Goal: Task Accomplishment & Management: Manage account settings

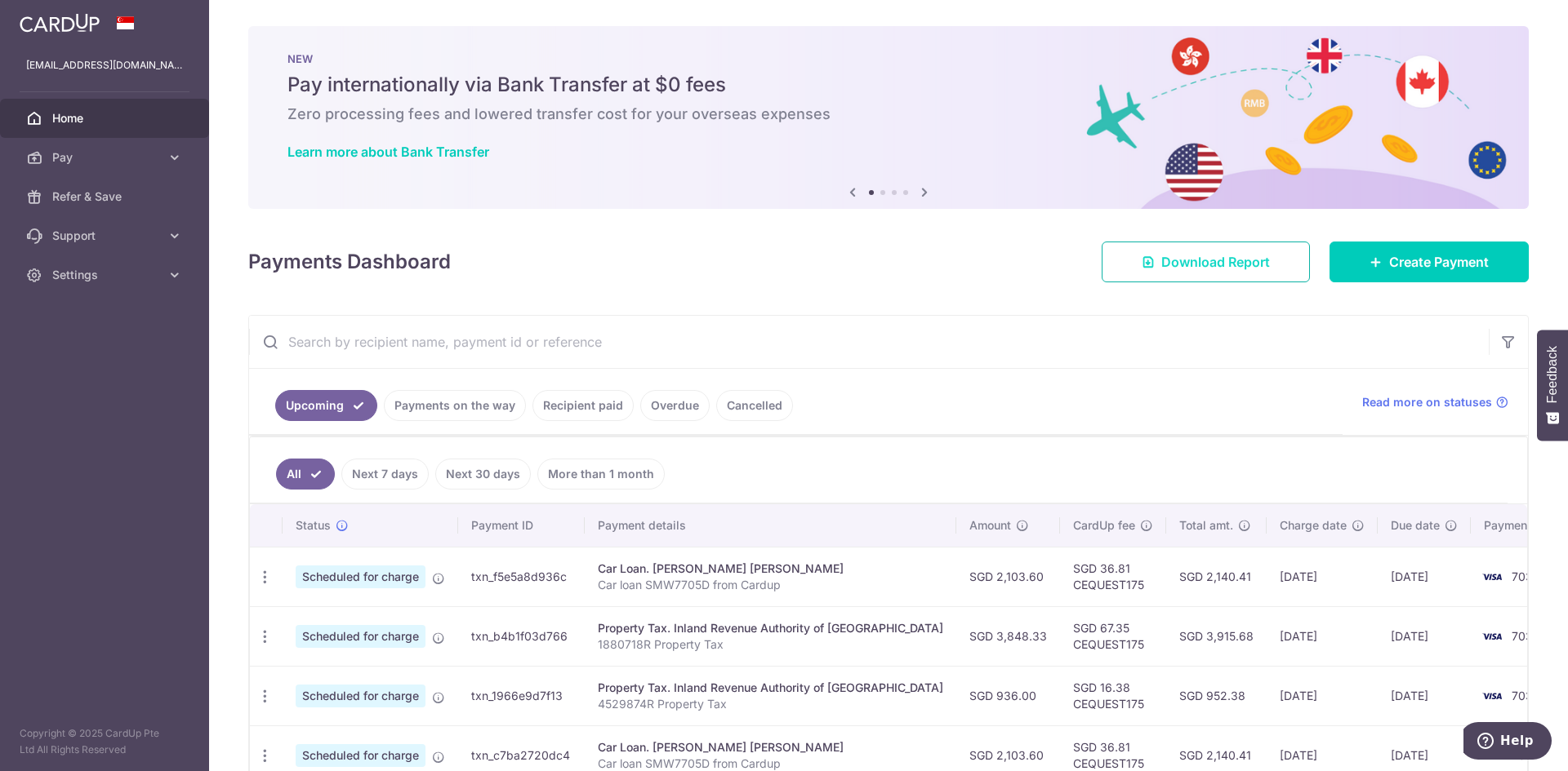
click at [1227, 261] on span "Download Report" at bounding box center [1216, 262] width 109 height 20
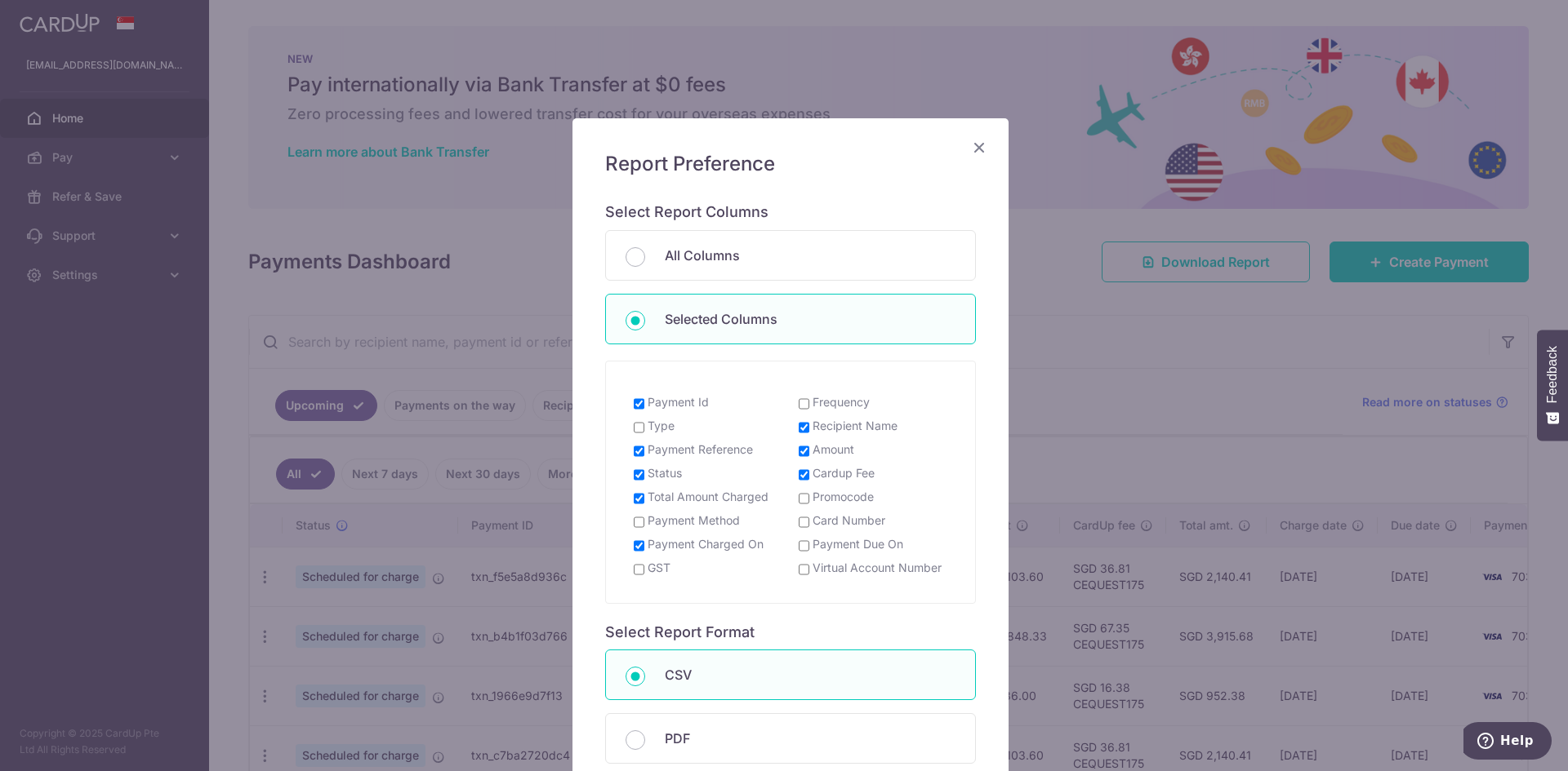
click at [1225, 326] on div "Report Preference Select Report Columns All Columns Selected Columns Payment Id…" at bounding box center [784, 385] width 1568 height 771
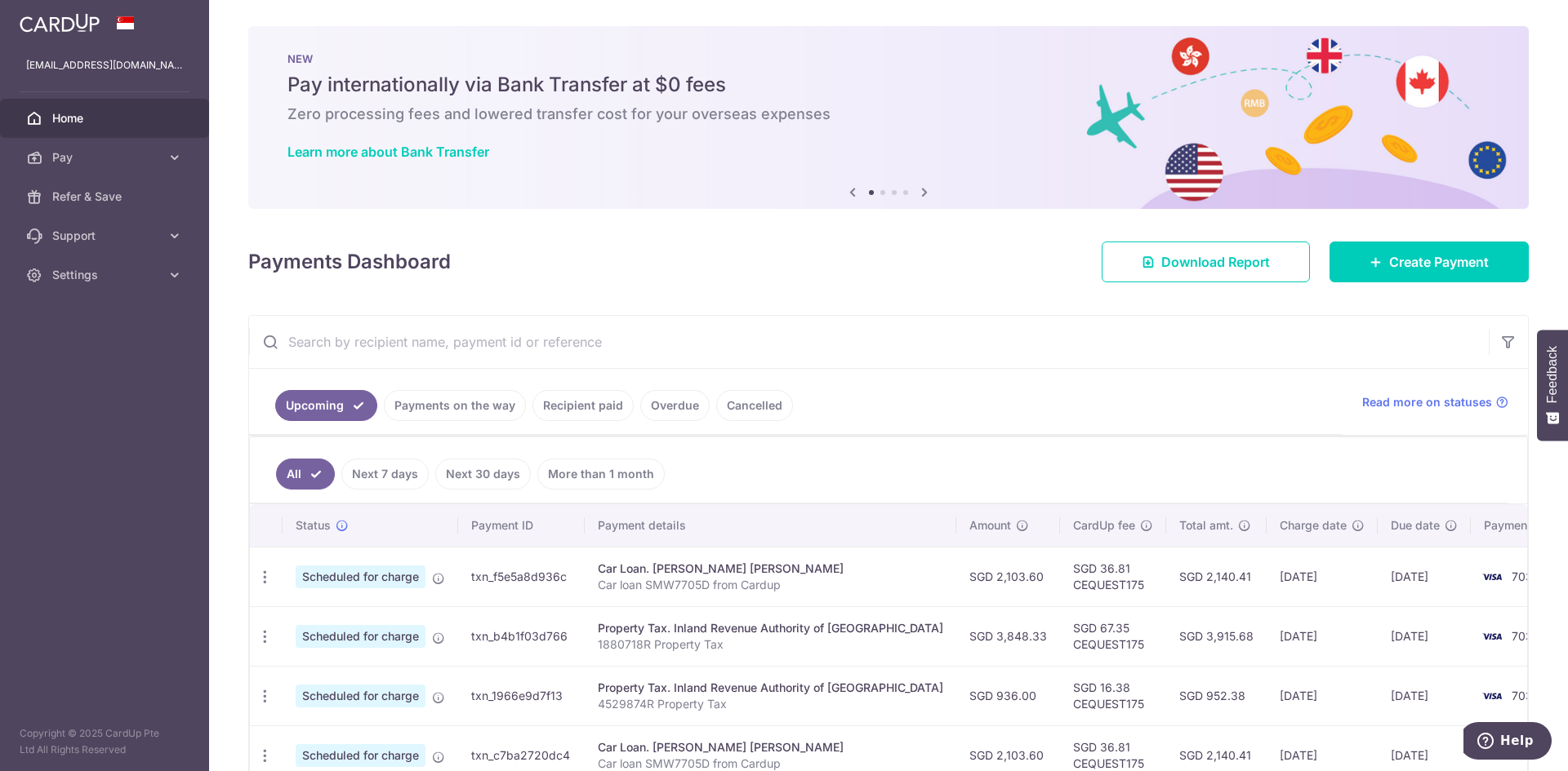
click at [582, 406] on link "Recipient paid" at bounding box center [583, 405] width 101 height 31
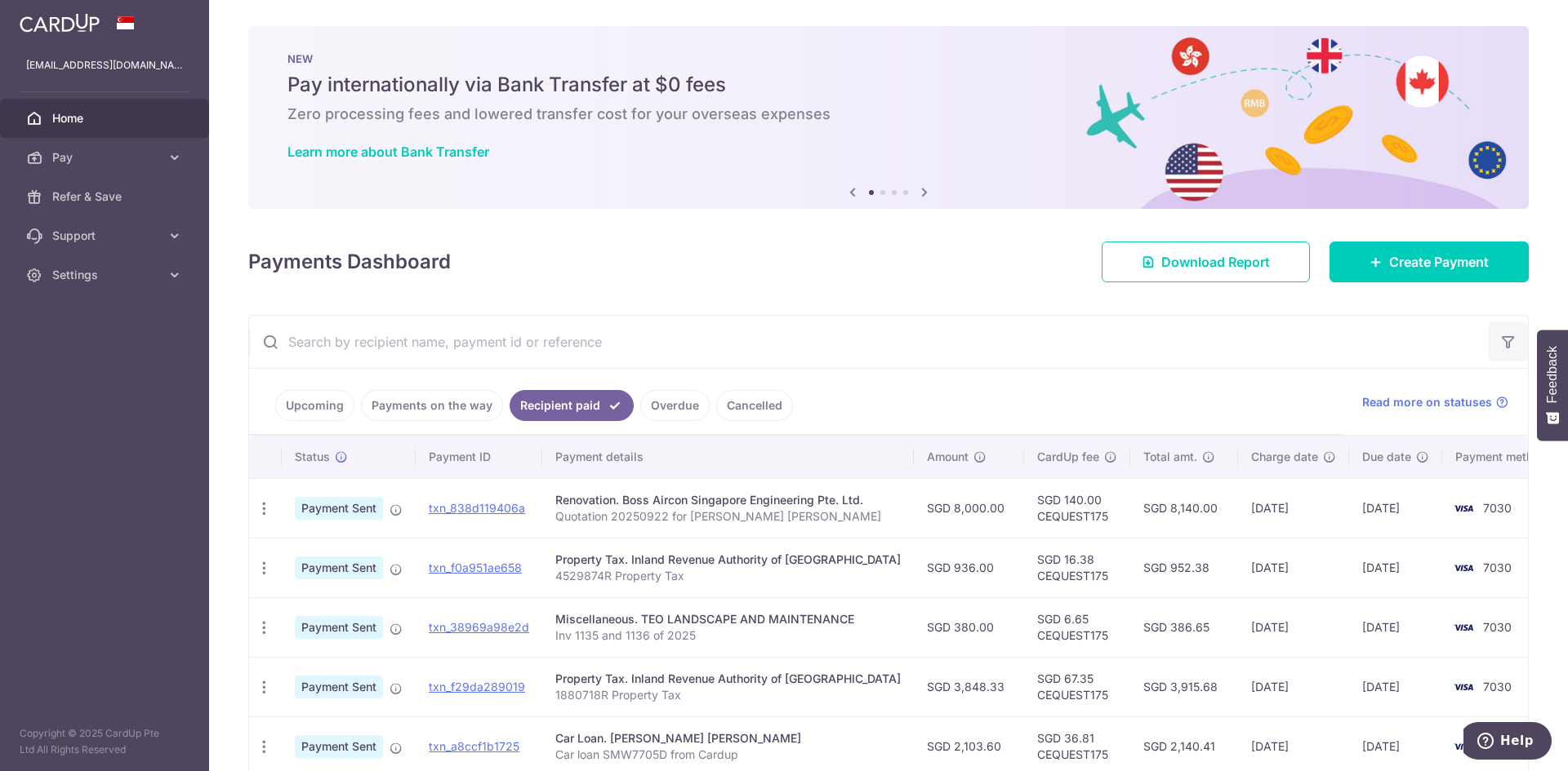
click at [1503, 344] on icon "button" at bounding box center [1508, 341] width 16 height 16
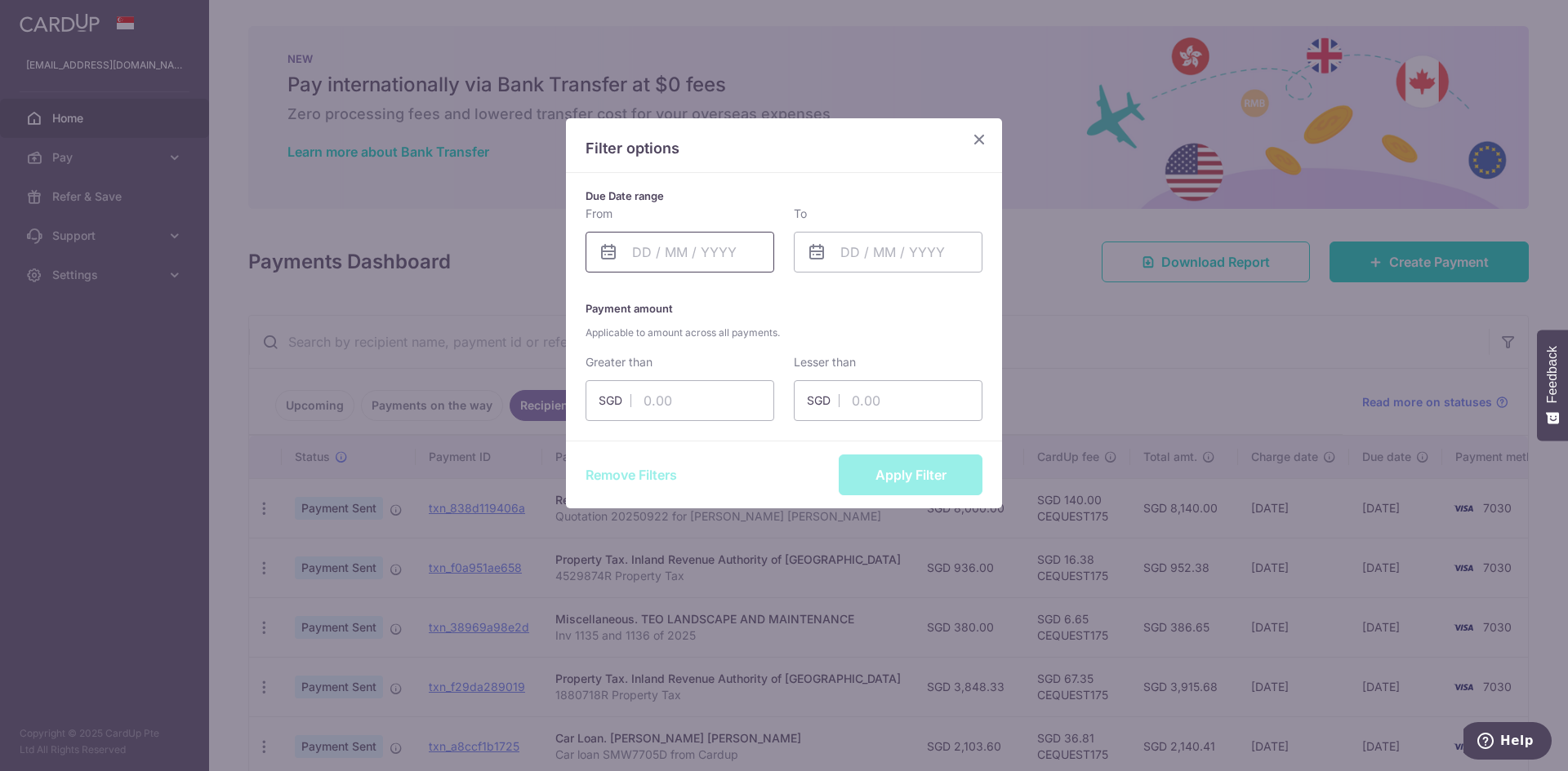
click at [728, 256] on input "text" at bounding box center [679, 251] width 189 height 41
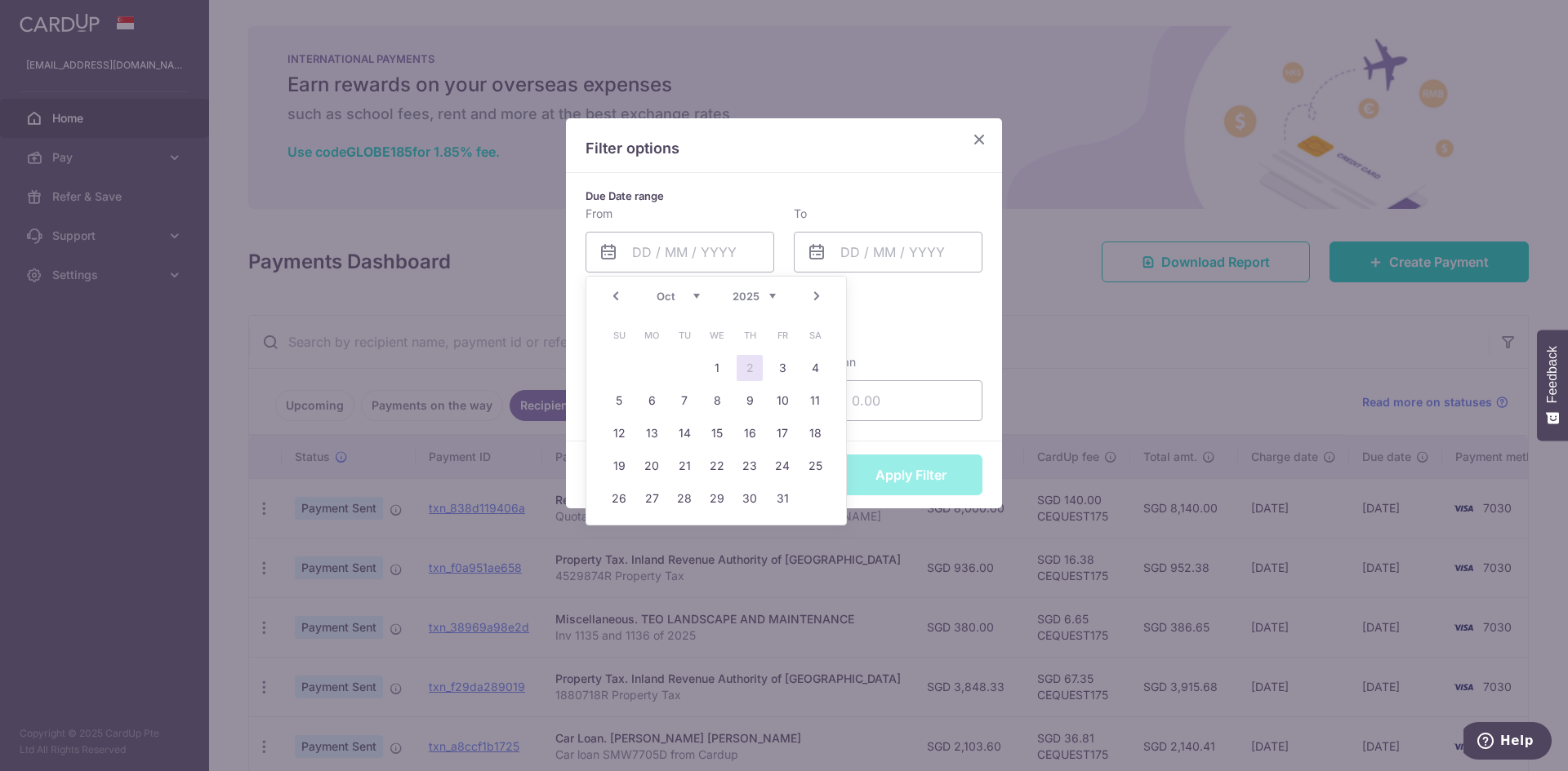
click at [614, 295] on link "Prev" at bounding box center [616, 297] width 20 height 20
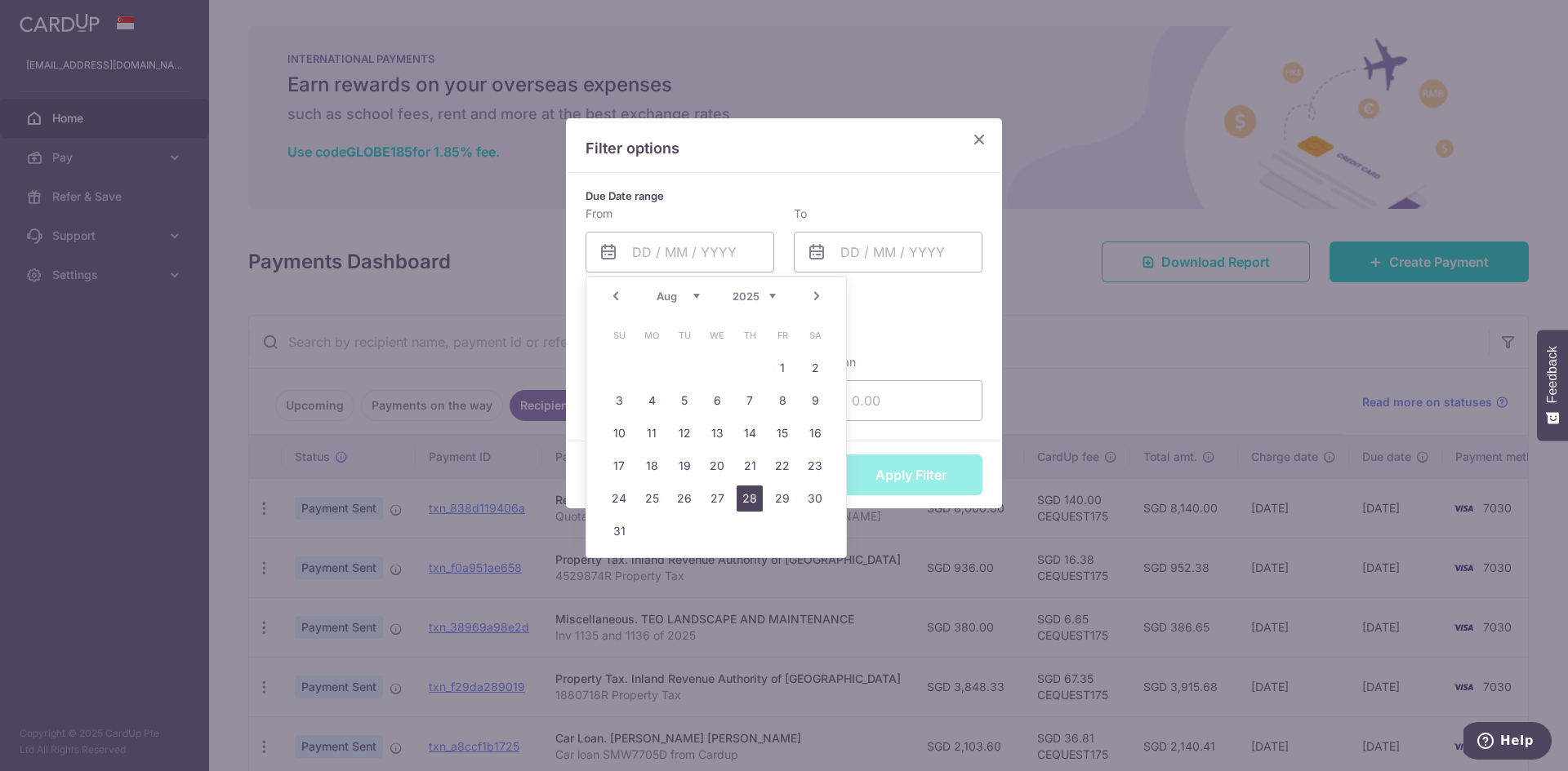
click at [740, 501] on link "28" at bounding box center [749, 499] width 26 height 26
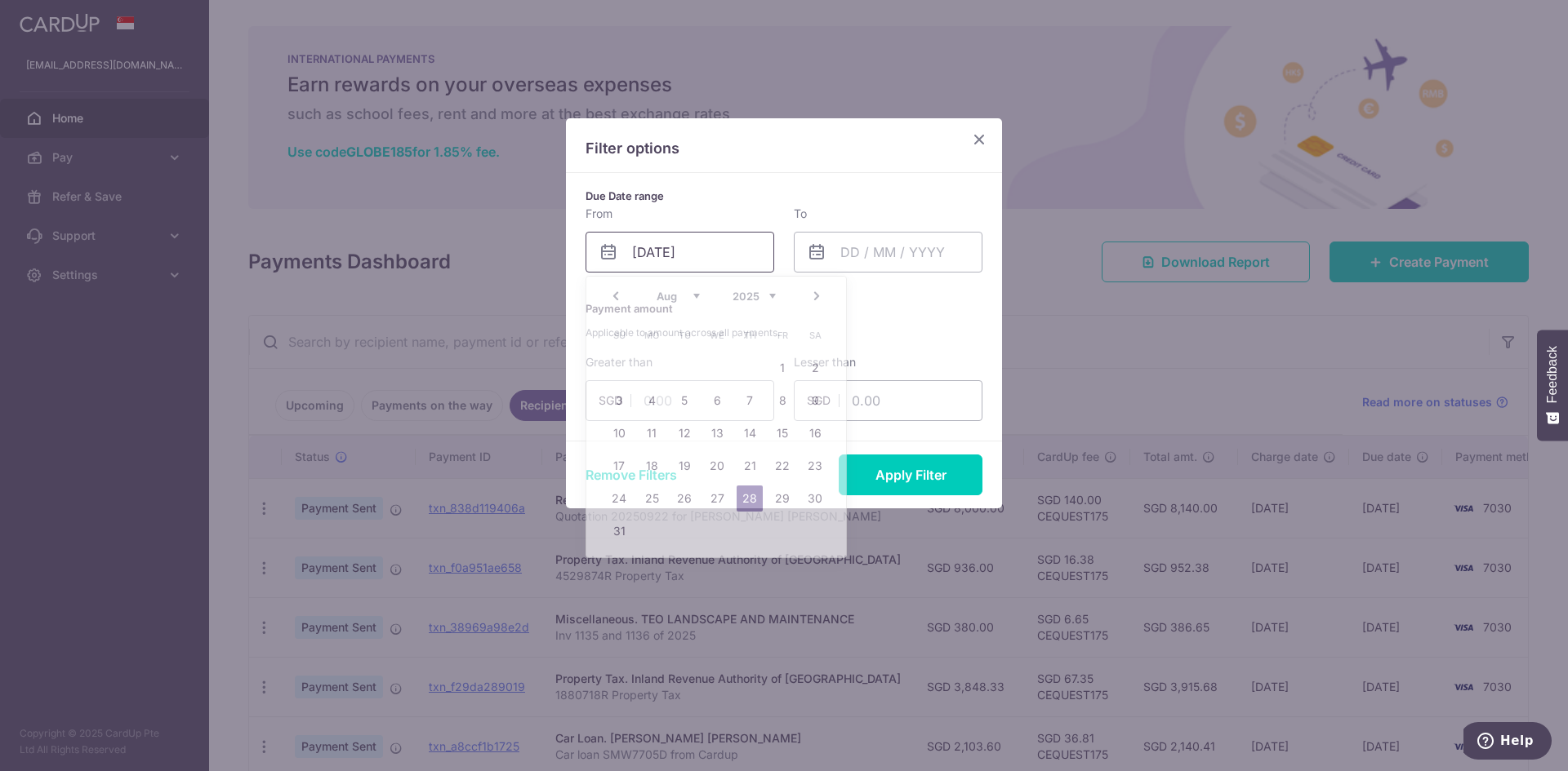
click at [738, 242] on input "[DATE]" at bounding box center [679, 251] width 189 height 41
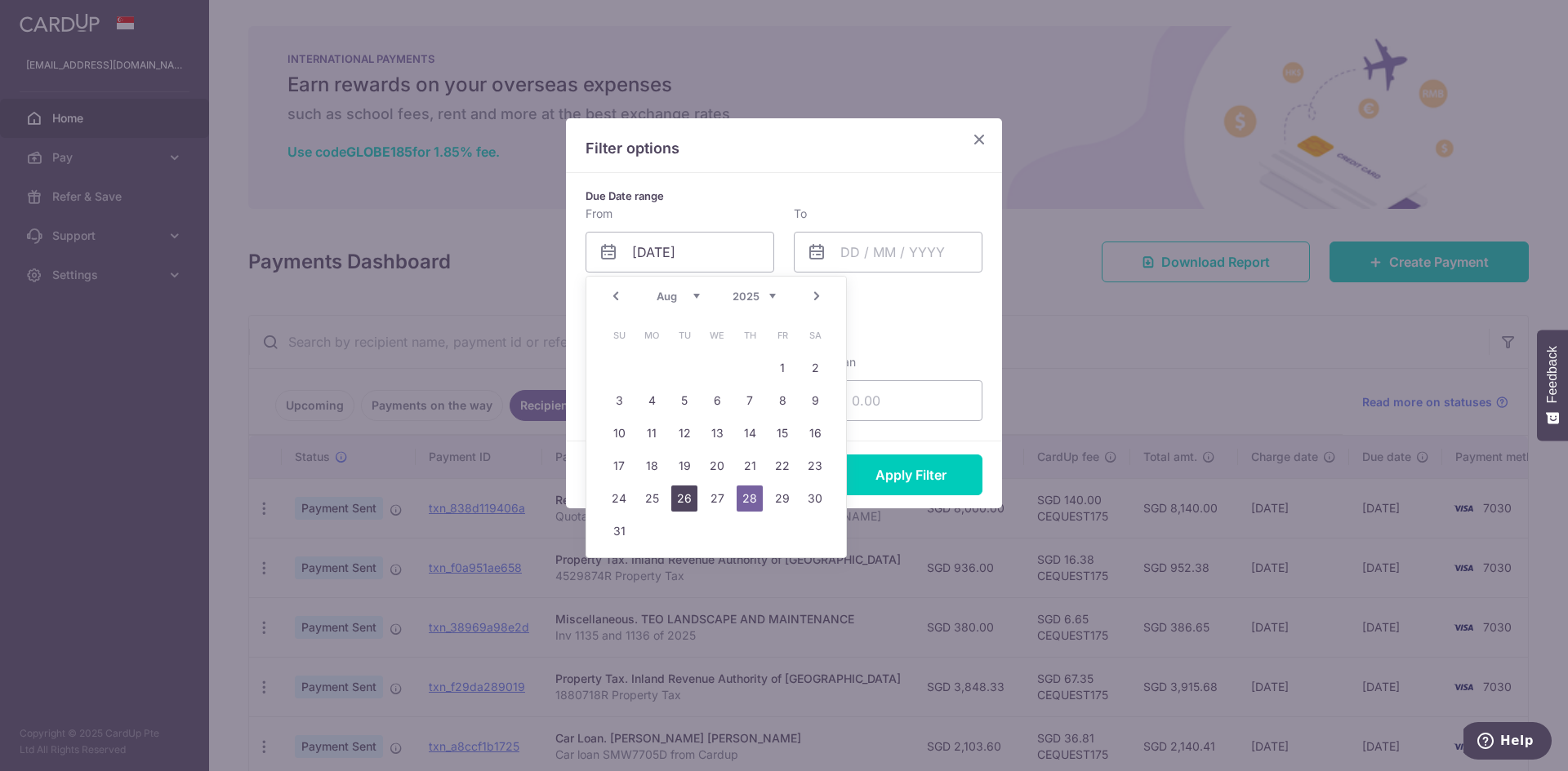
click at [683, 499] on link "26" at bounding box center [684, 499] width 26 height 26
type input "[DATE]"
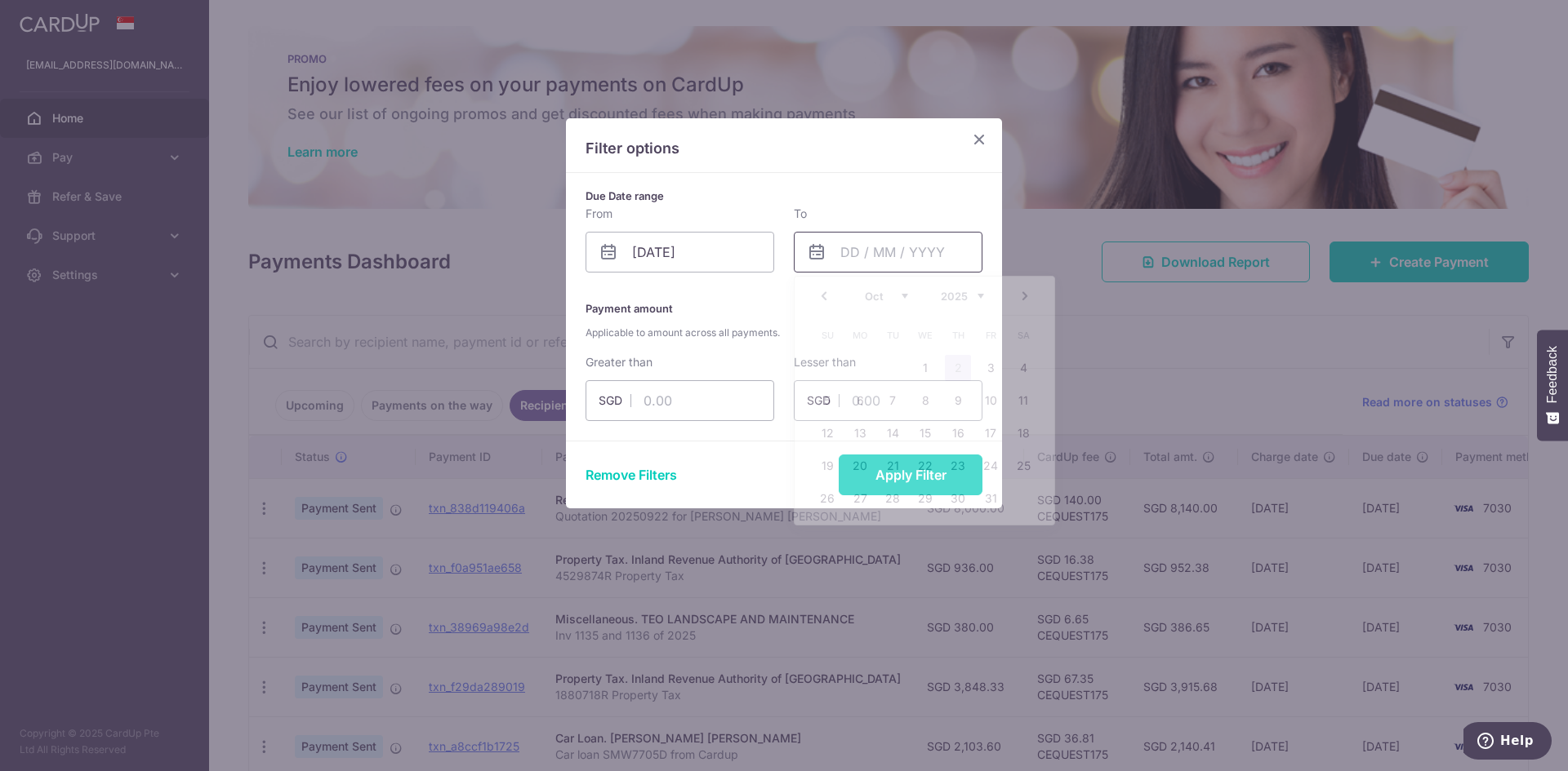
click at [883, 244] on input "text" at bounding box center [888, 251] width 189 height 41
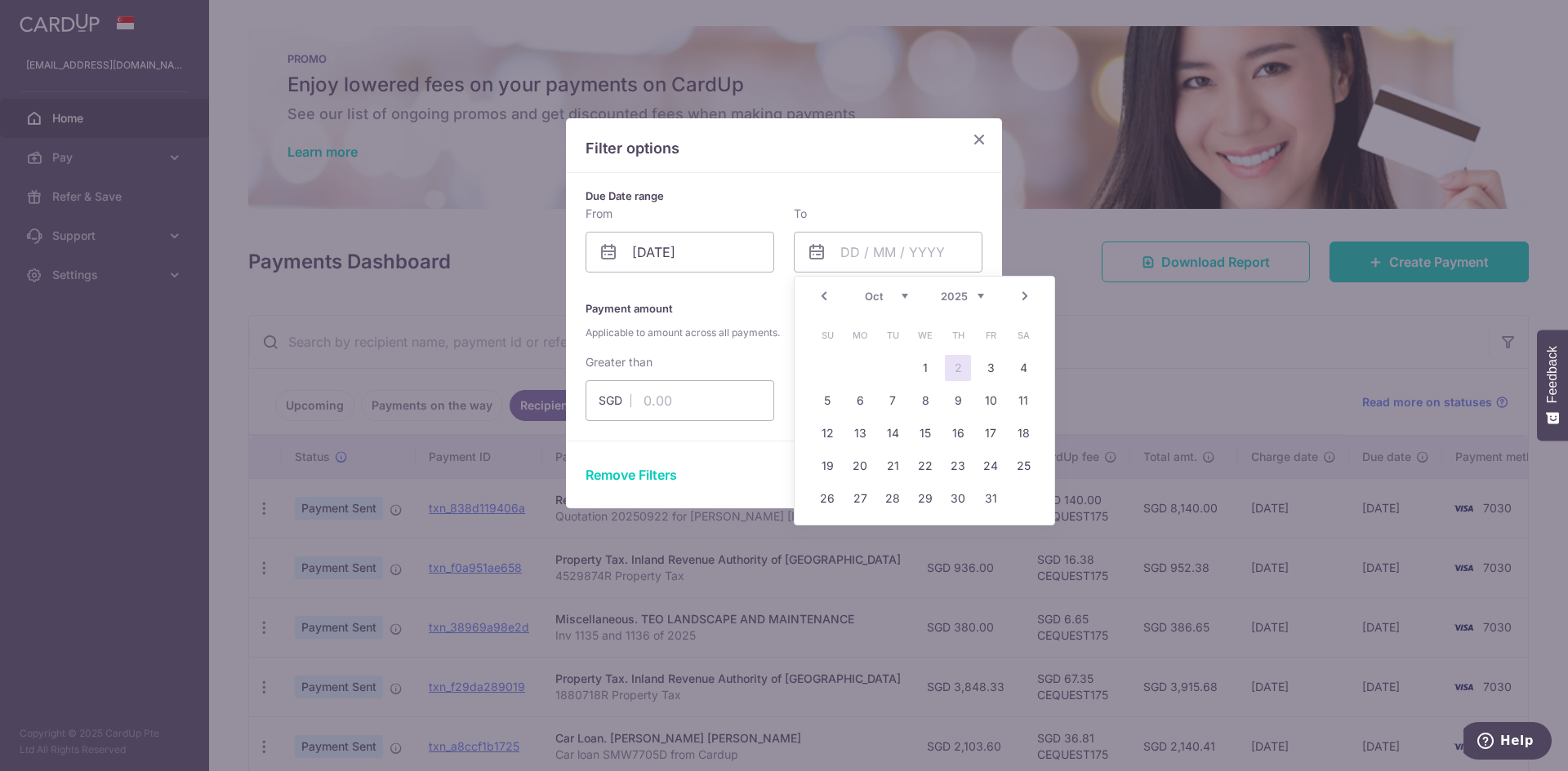
click at [832, 300] on link "Prev" at bounding box center [824, 297] width 20 height 20
click at [953, 464] on link "25" at bounding box center [957, 466] width 26 height 26
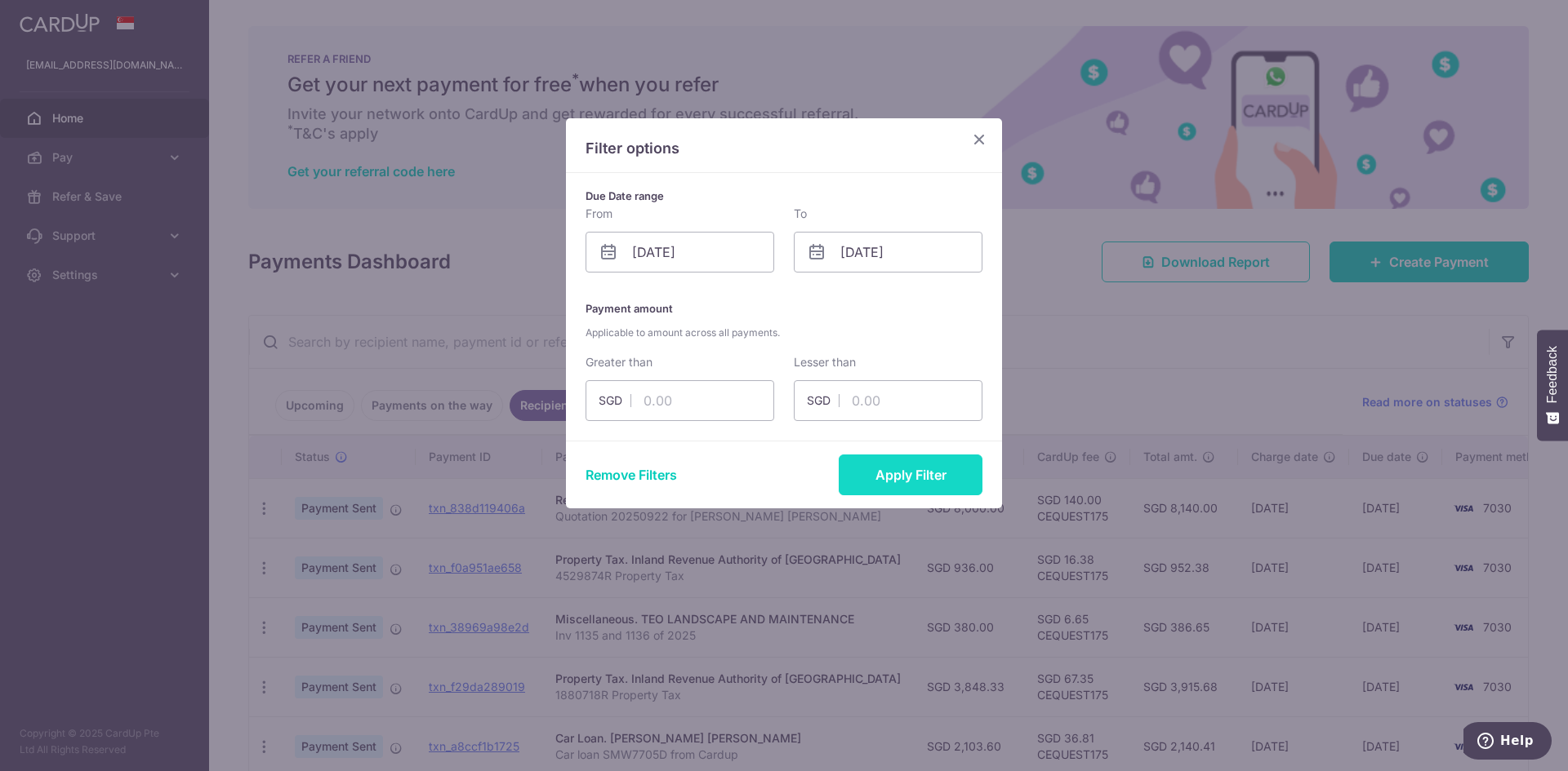
click at [884, 476] on button "Apply Filter" at bounding box center [910, 474] width 144 height 41
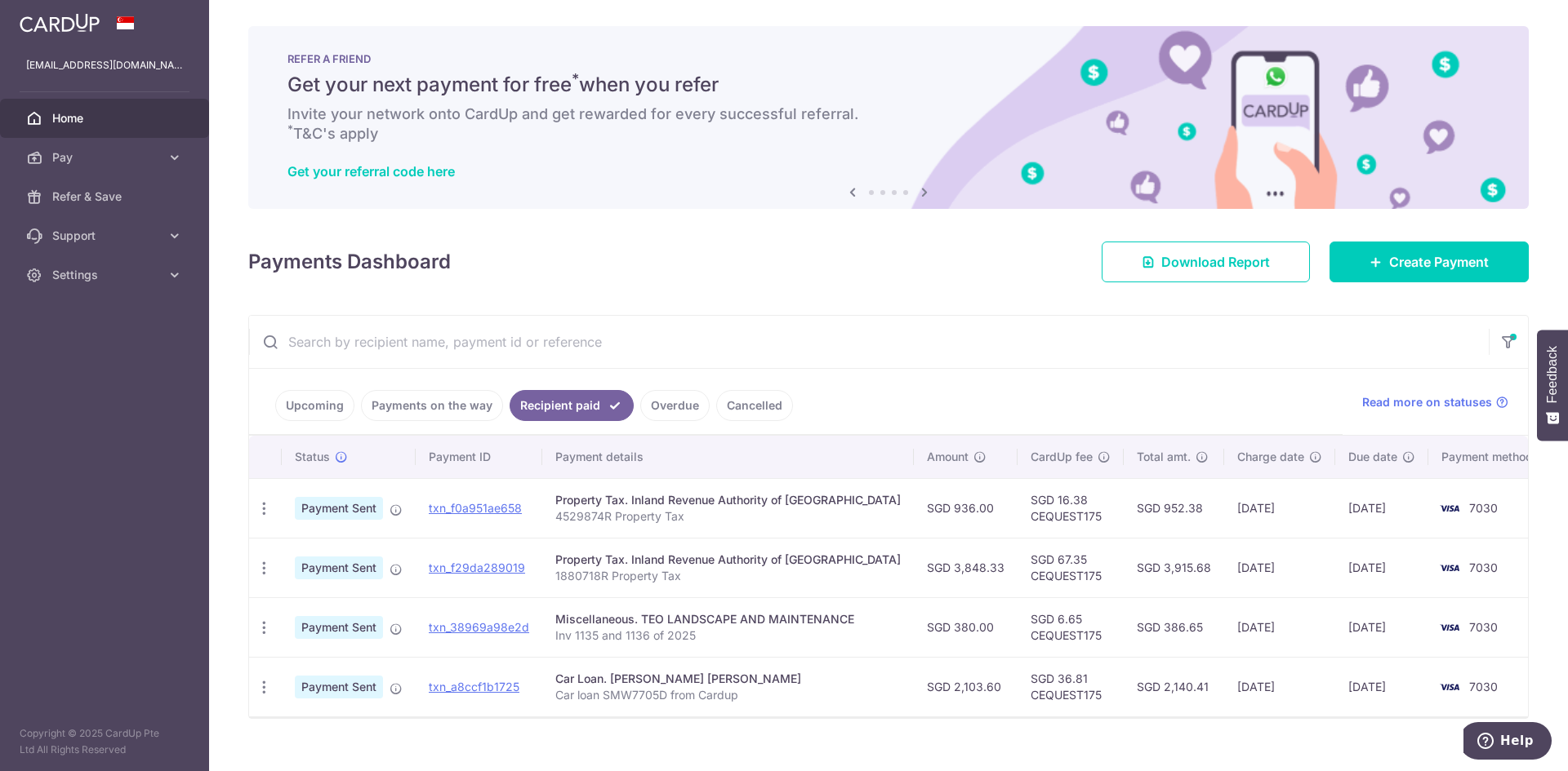
scroll to position [25, 0]
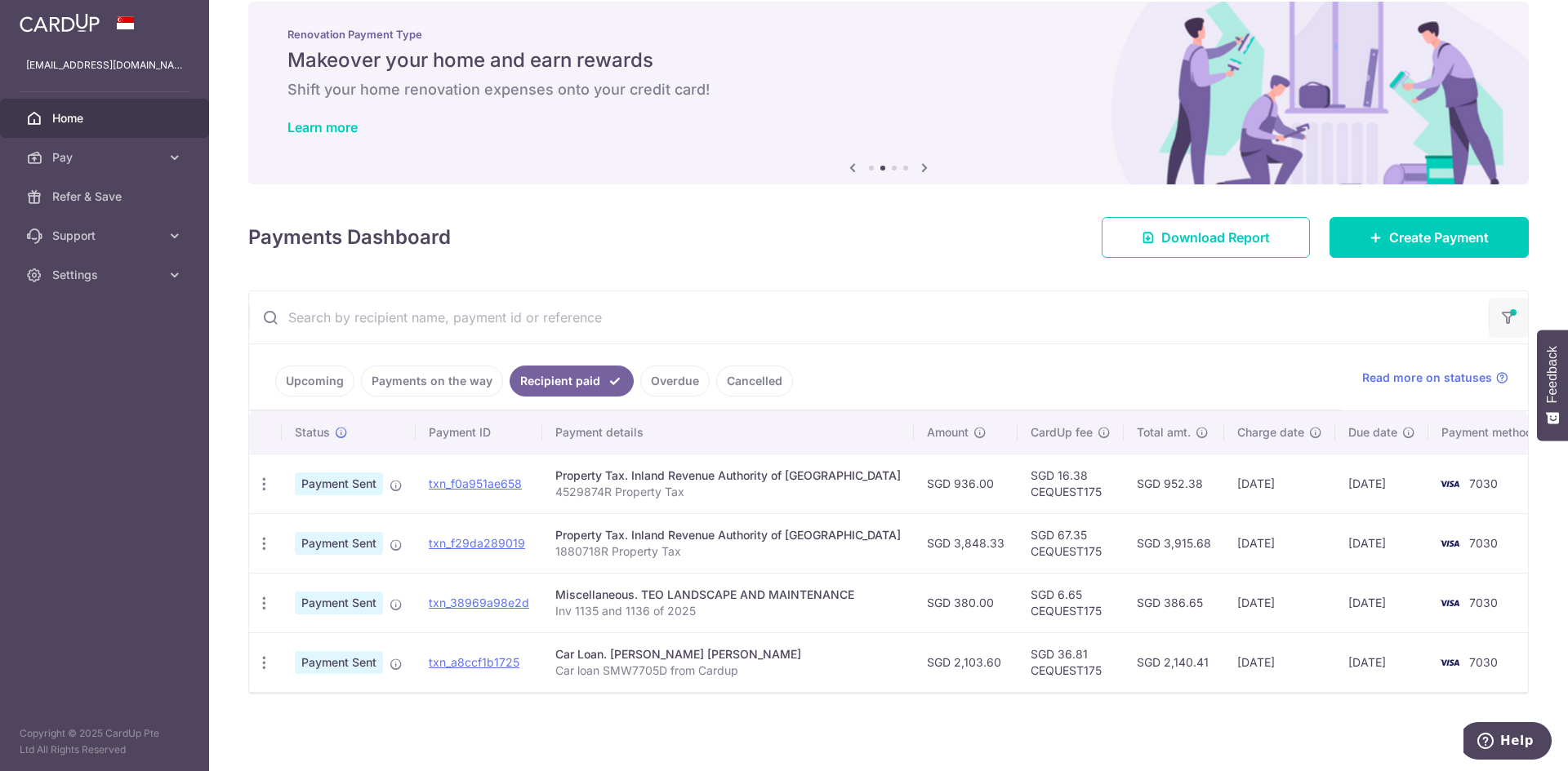
click at [1504, 316] on icon "button" at bounding box center [1508, 313] width 16 height 7
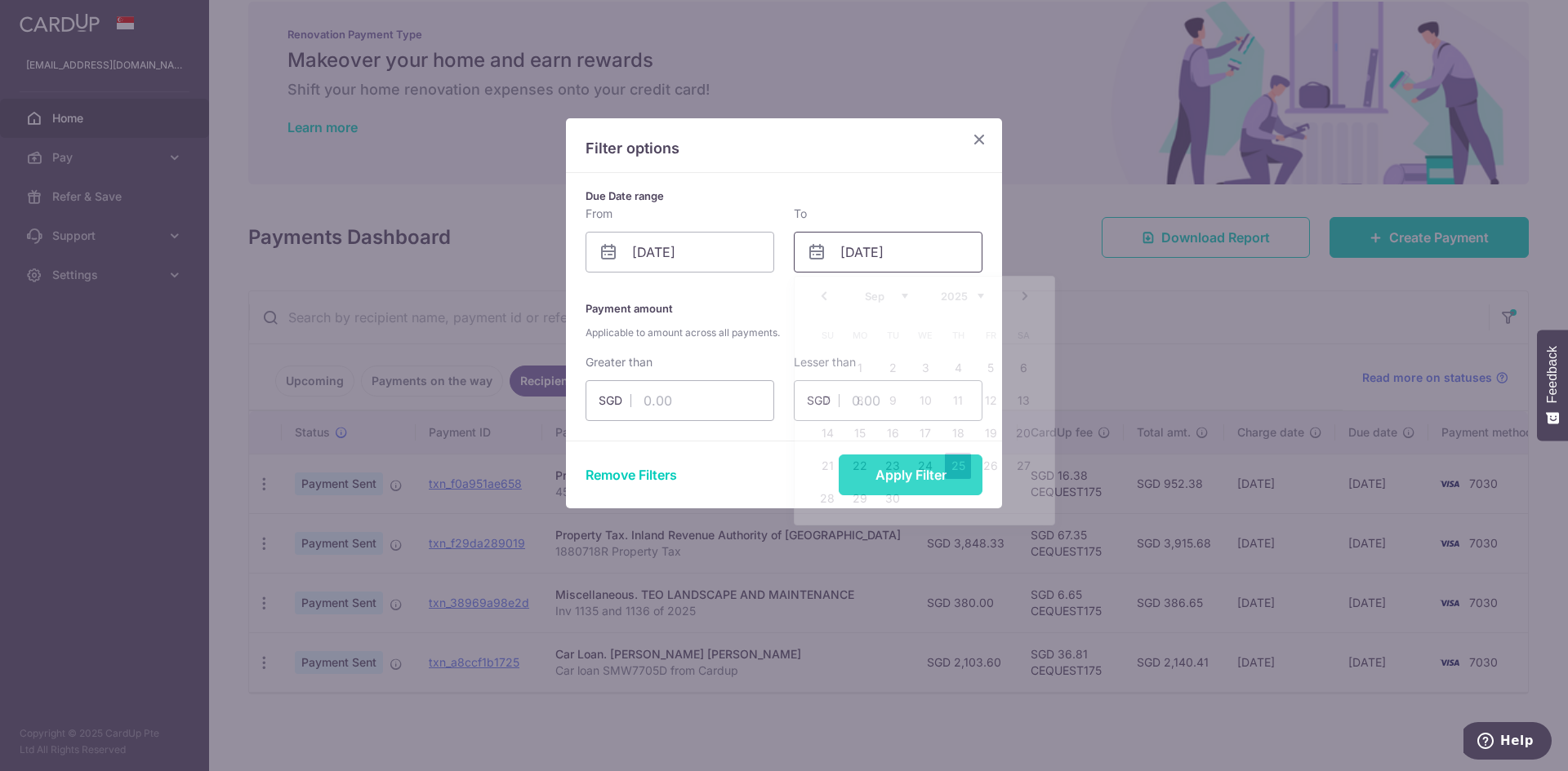
click at [841, 251] on input "[DATE]" at bounding box center [888, 251] width 189 height 41
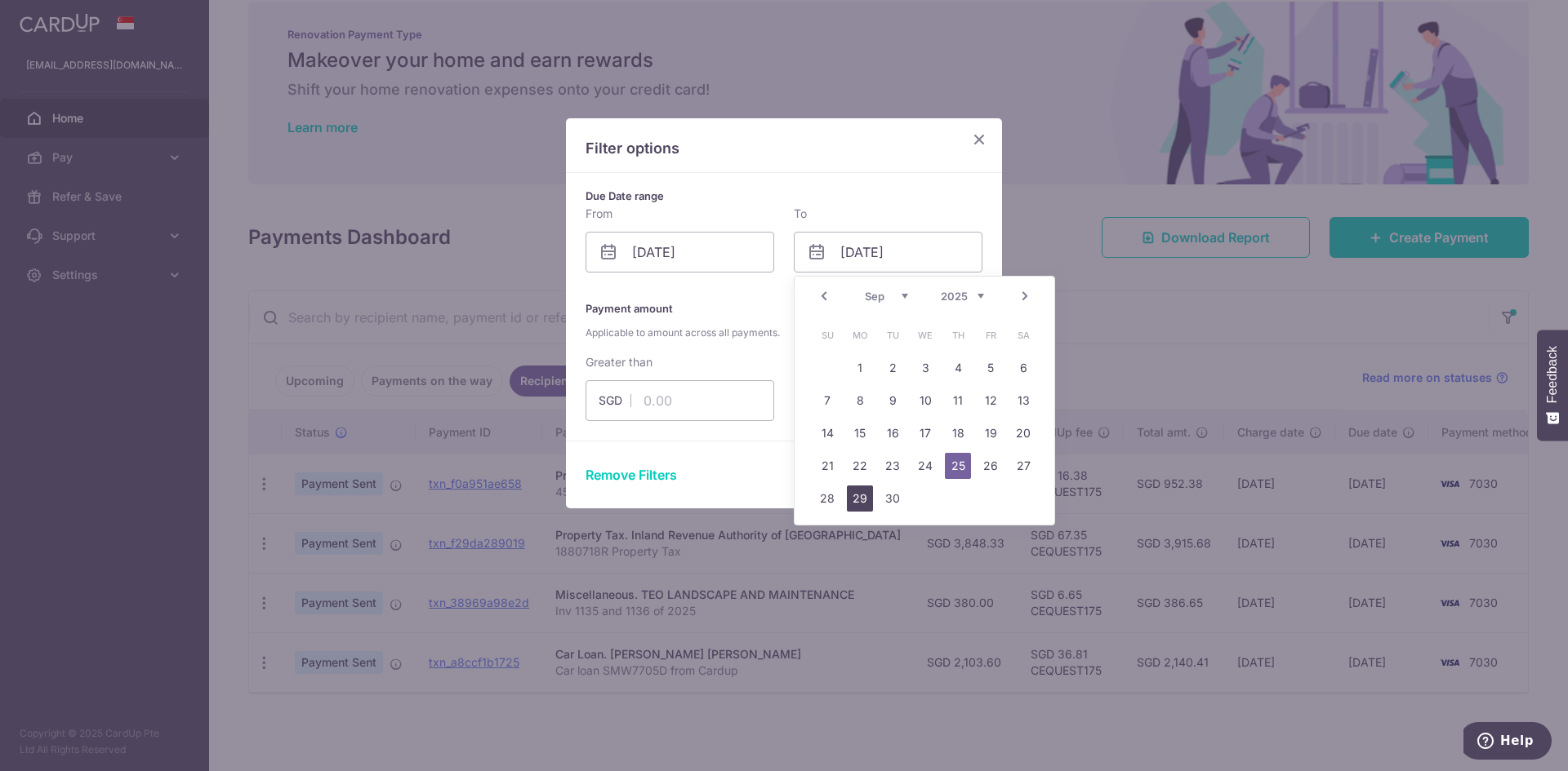
click at [857, 497] on link "29" at bounding box center [859, 499] width 26 height 26
type input "[DATE]"
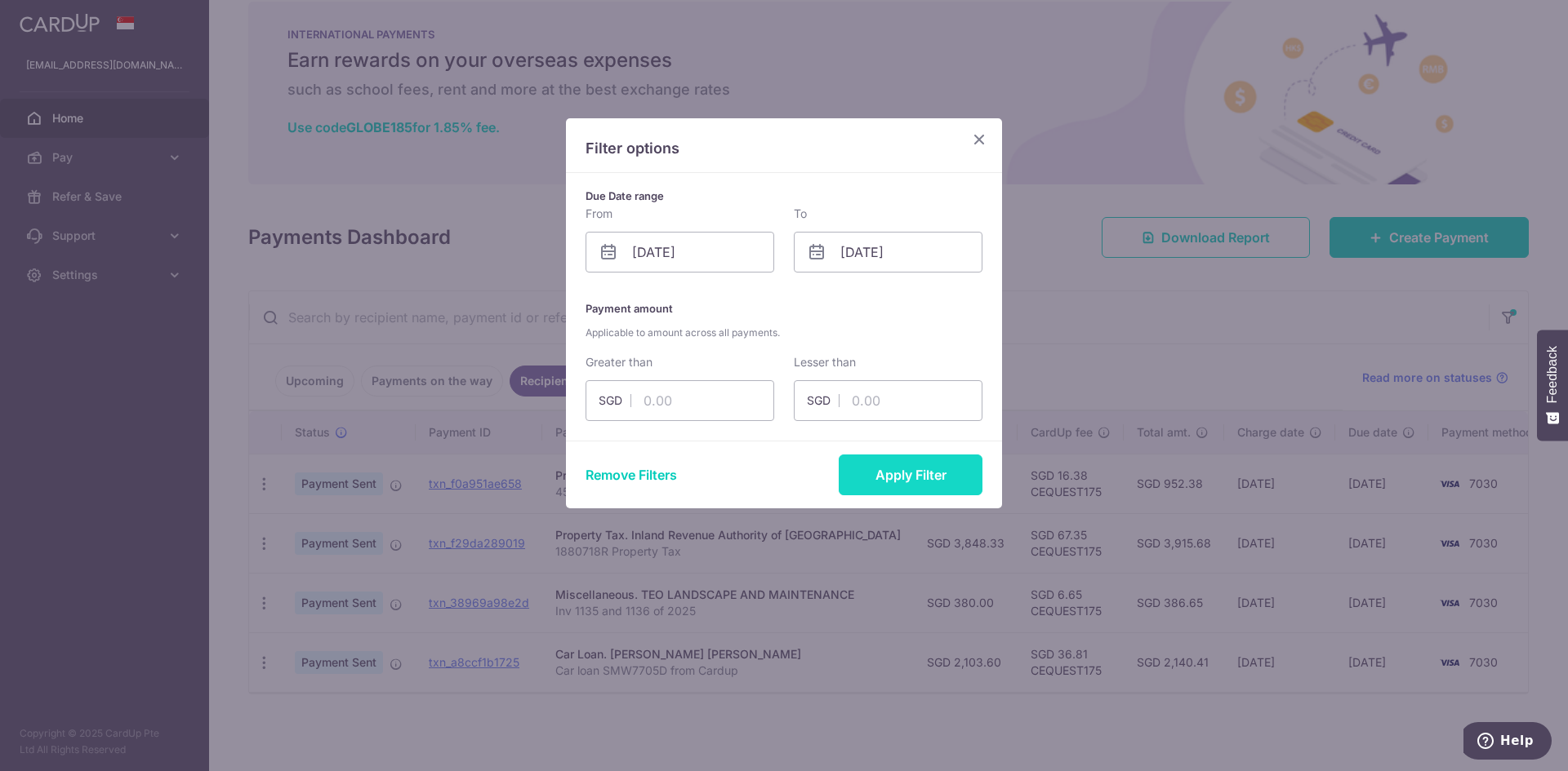
click at [907, 476] on button "Apply Filter" at bounding box center [910, 474] width 144 height 41
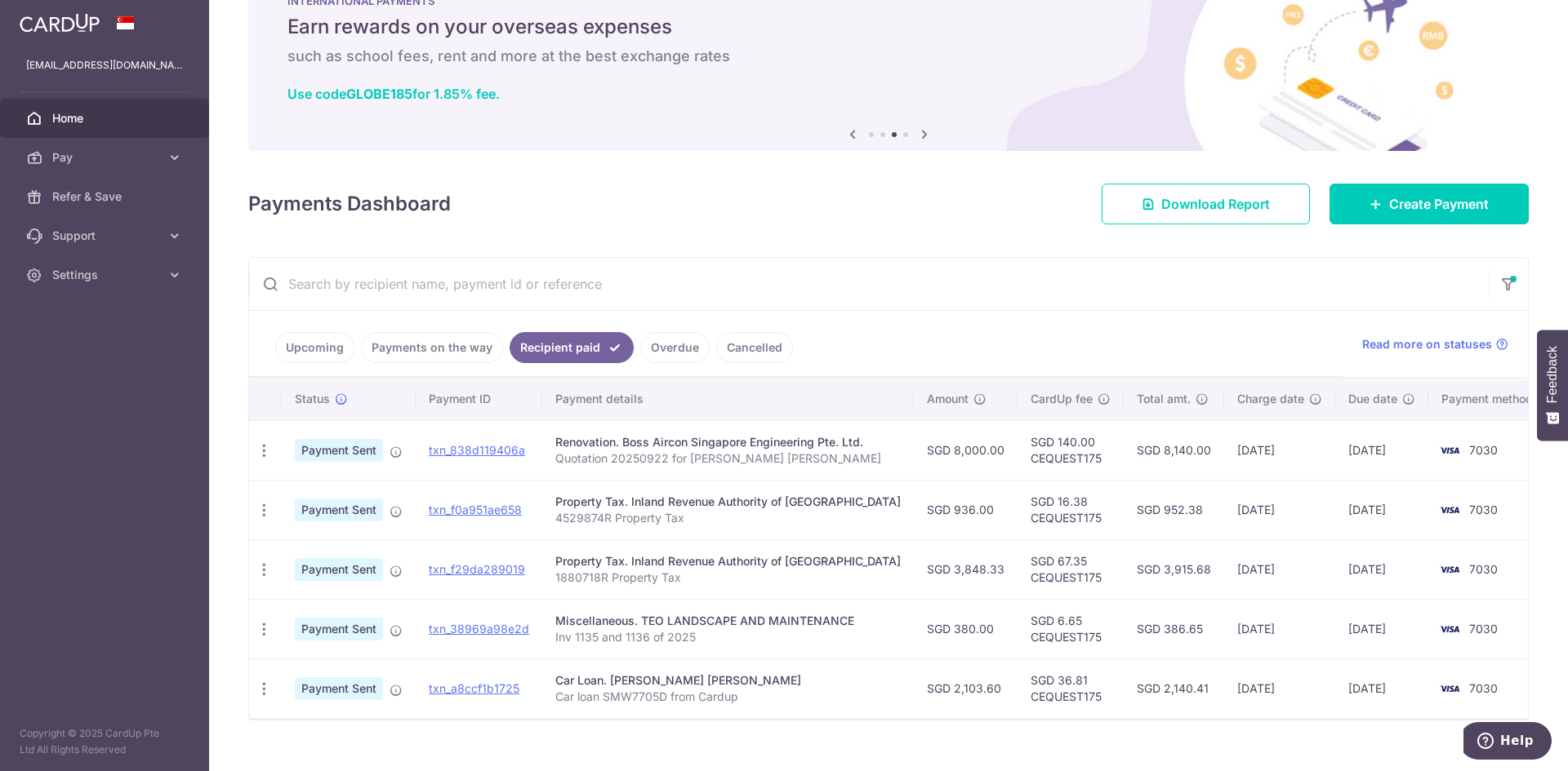
scroll to position [84, 0]
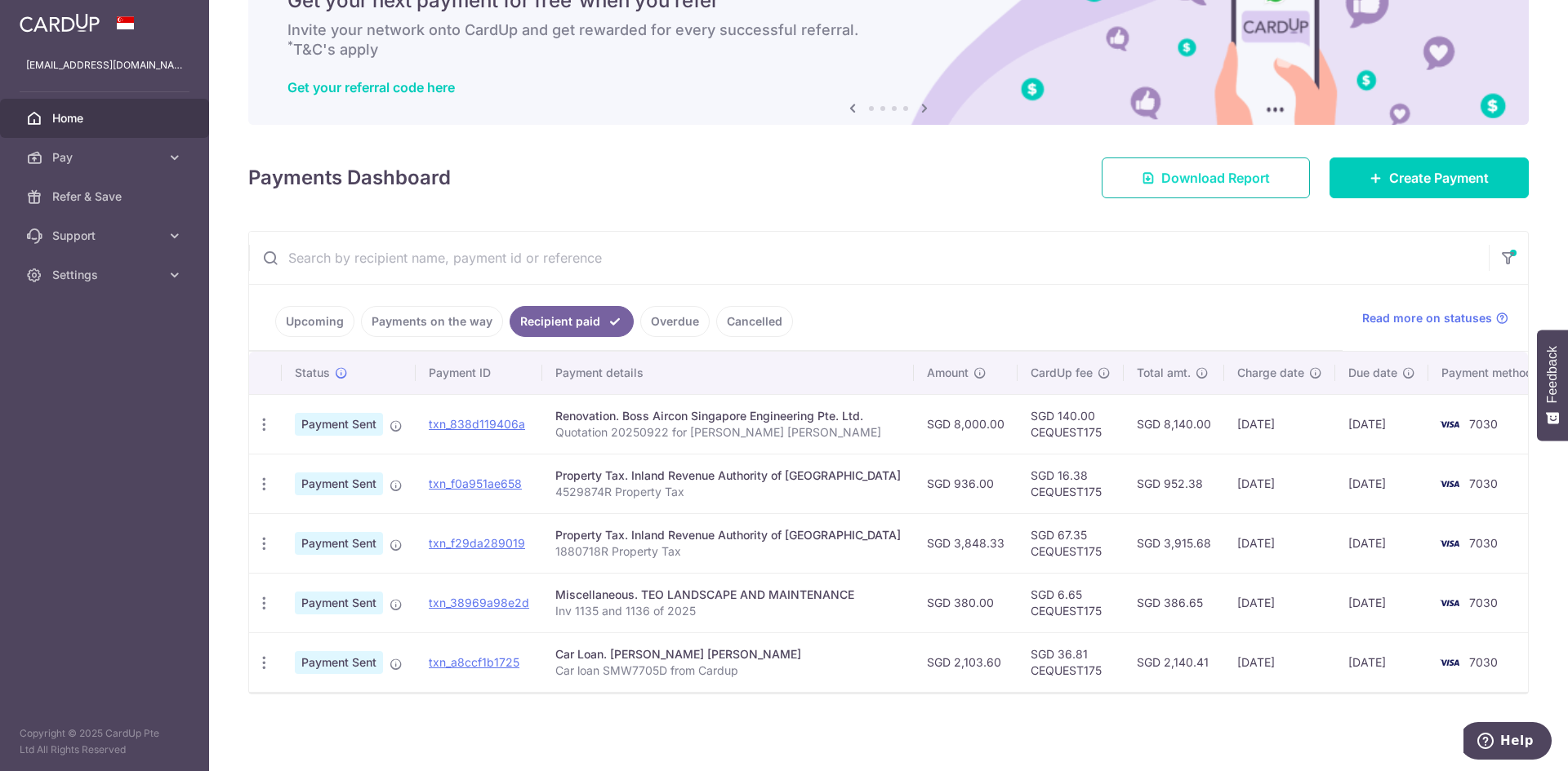
click at [1218, 173] on span "Download Report" at bounding box center [1216, 178] width 109 height 20
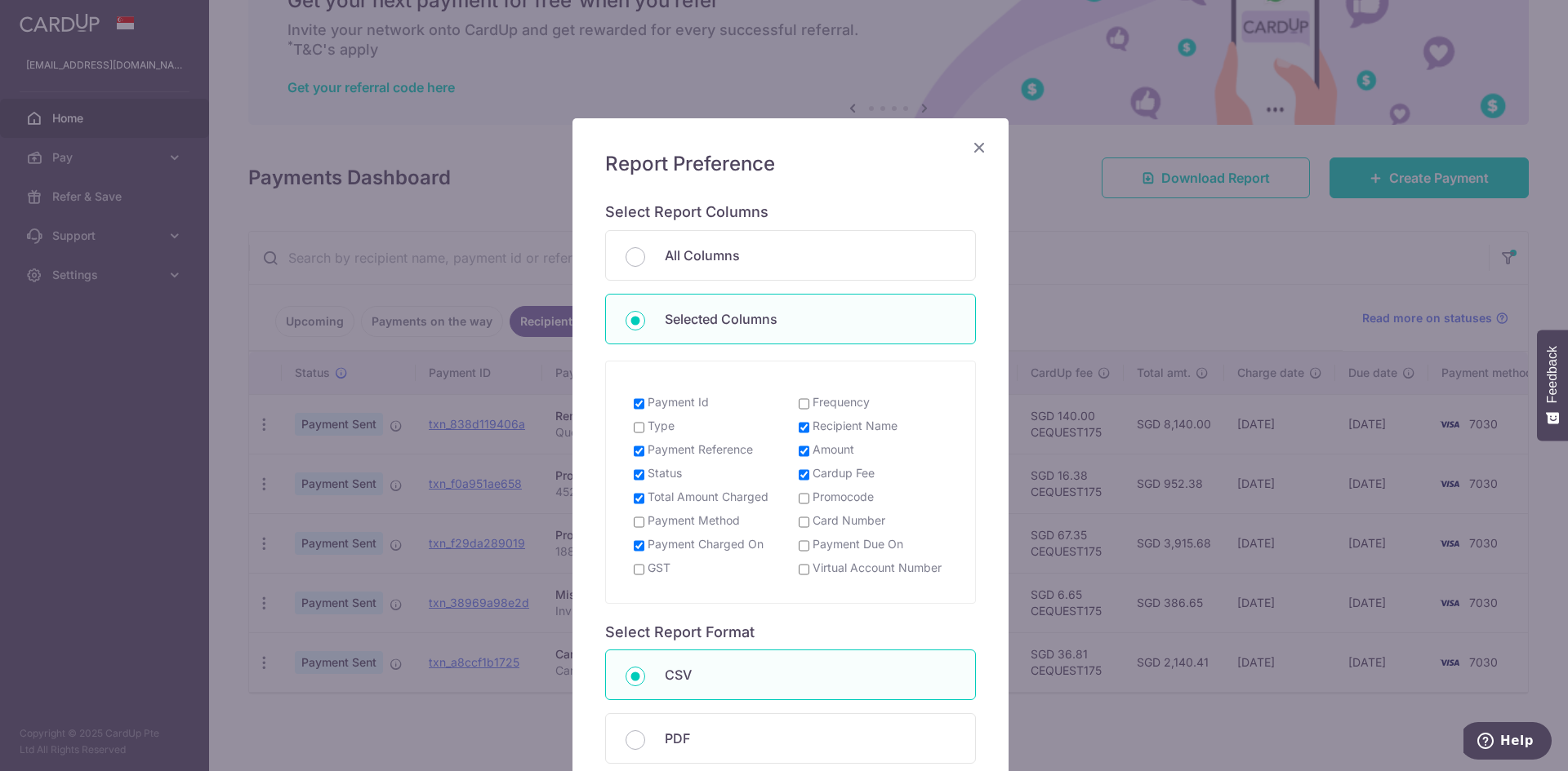
scroll to position [201, 0]
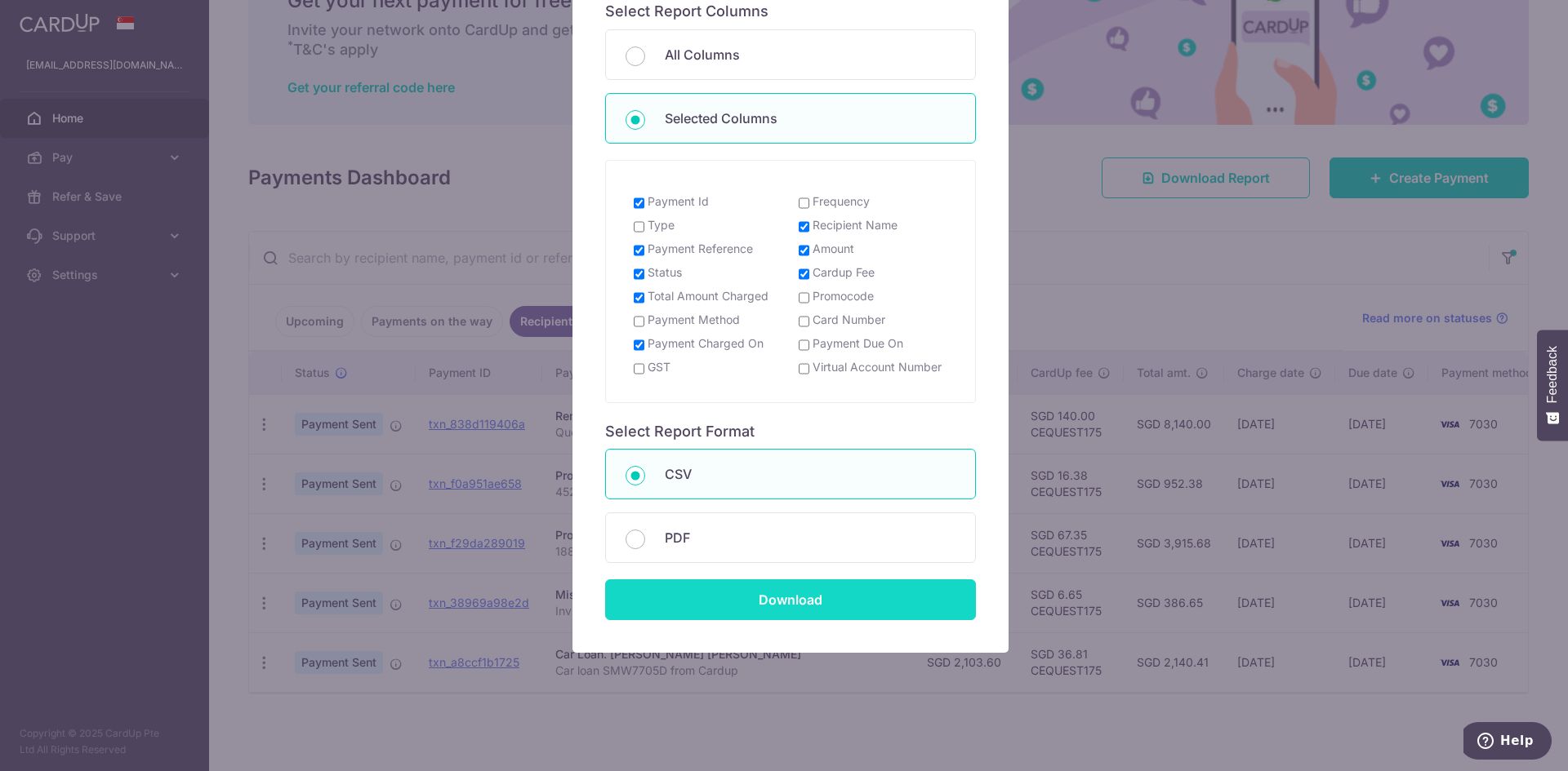
click at [781, 599] on input "Download" at bounding box center [790, 600] width 370 height 41
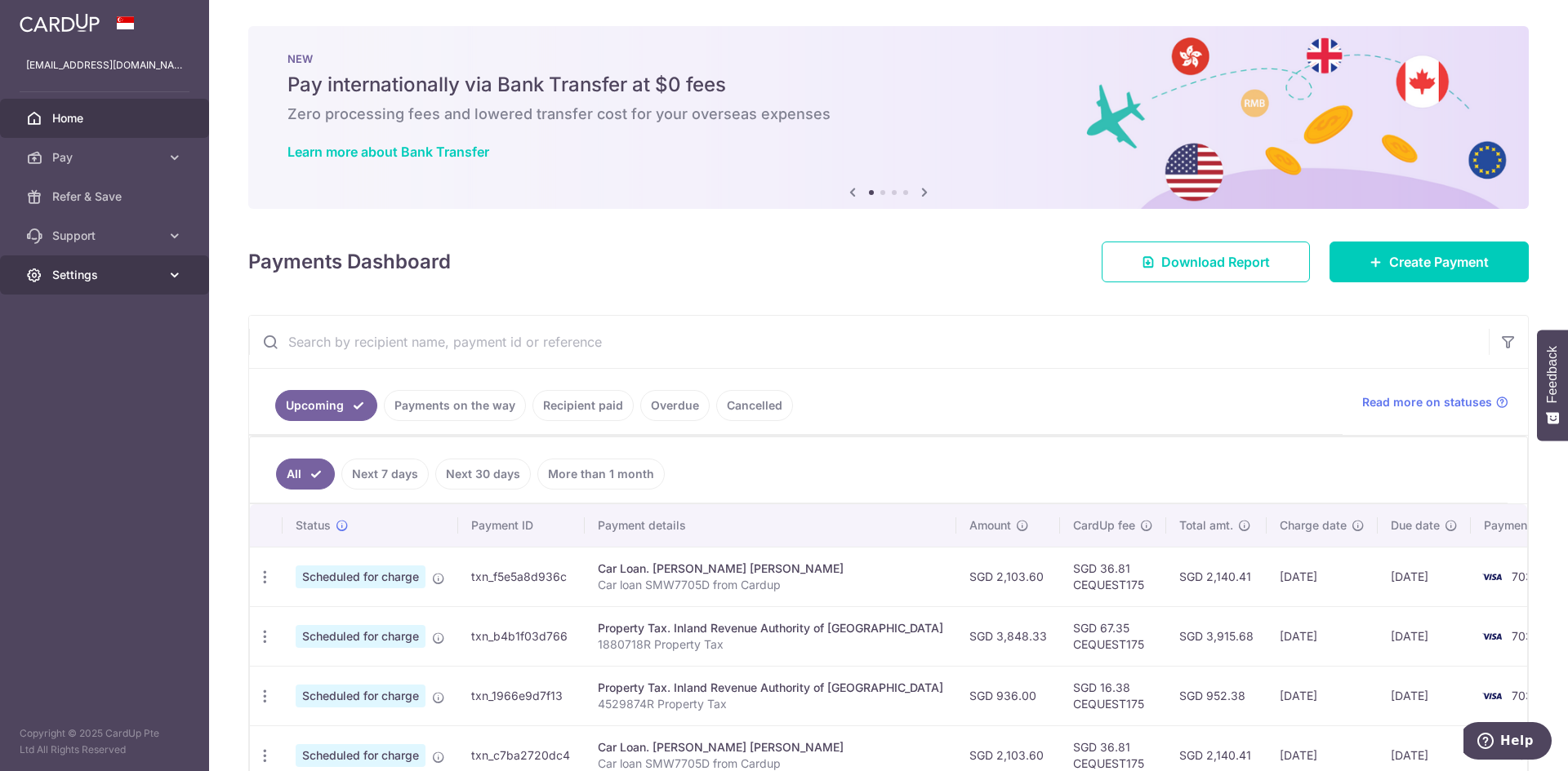
click at [66, 272] on span "Settings" at bounding box center [106, 275] width 108 height 16
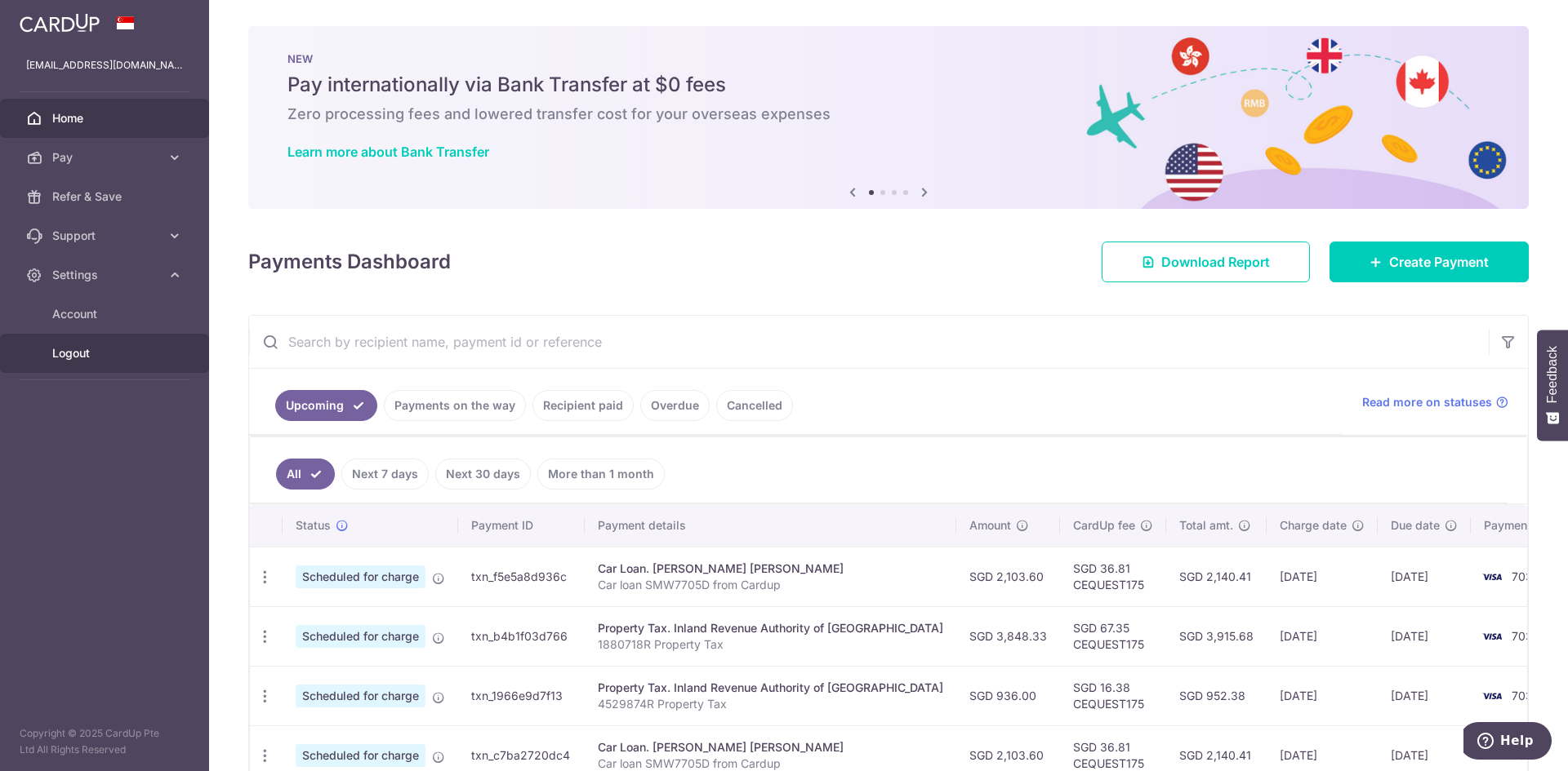
click at [86, 354] on span "Logout" at bounding box center [106, 353] width 108 height 16
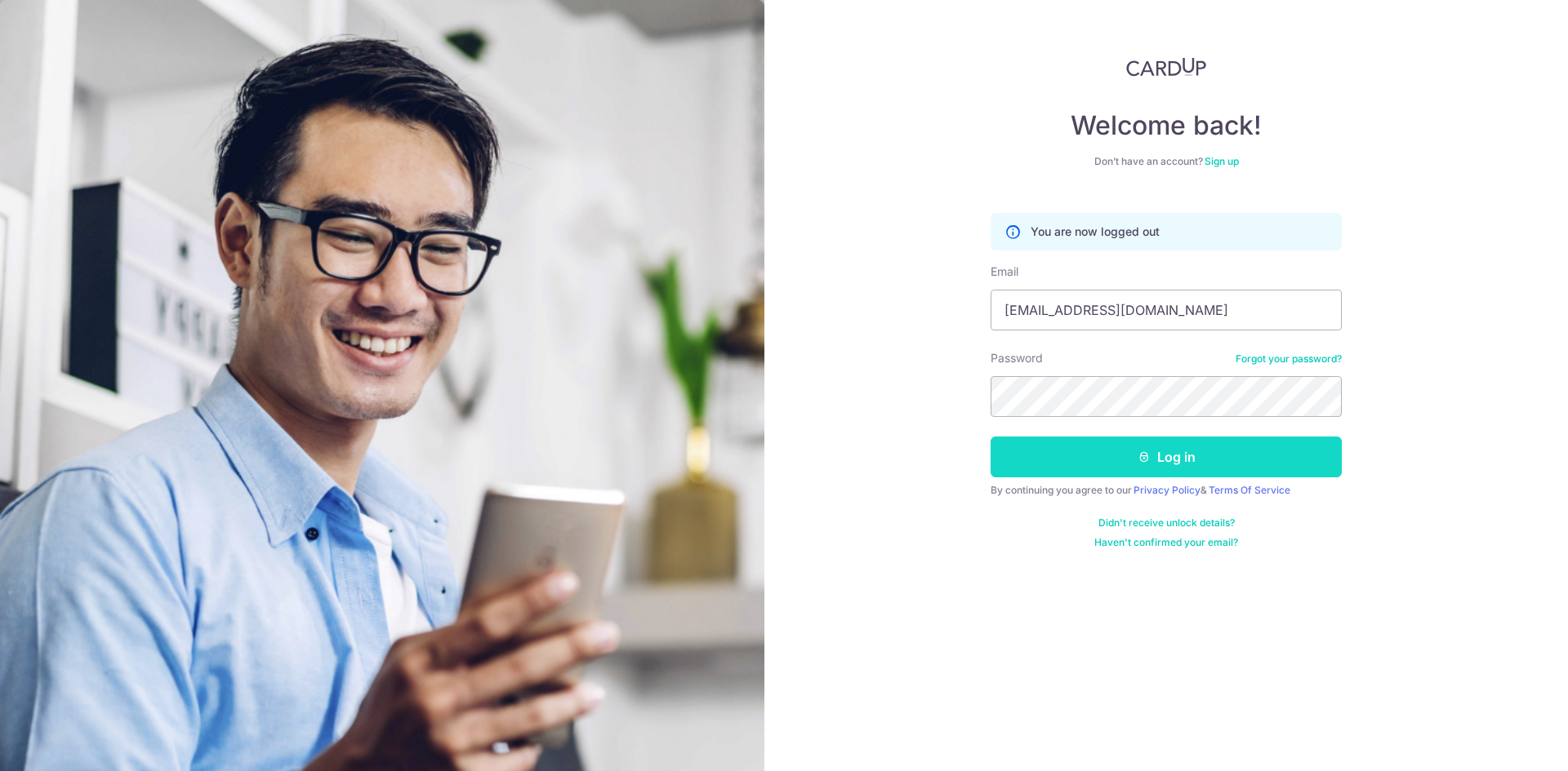
click at [1127, 450] on button "Log in" at bounding box center [1166, 456] width 351 height 41
